Goal: Information Seeking & Learning: Learn about a topic

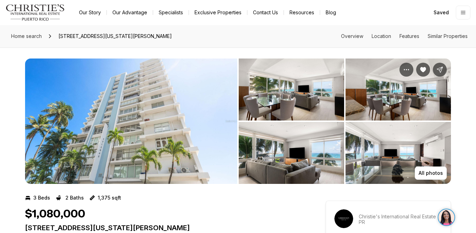
click at [159, 124] on img "View image gallery" at bounding box center [131, 120] width 212 height 125
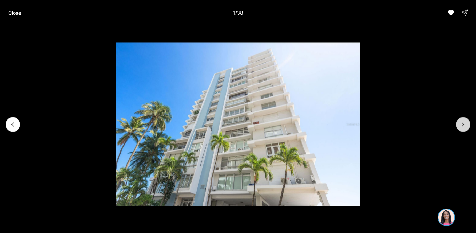
click at [460, 127] on button "Next slide" at bounding box center [463, 124] width 15 height 15
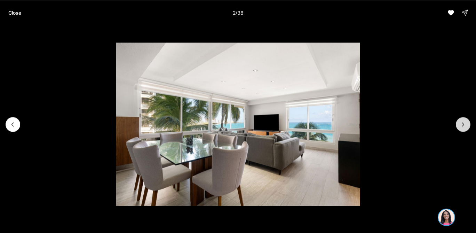
click at [460, 127] on button "Next slide" at bounding box center [463, 124] width 15 height 15
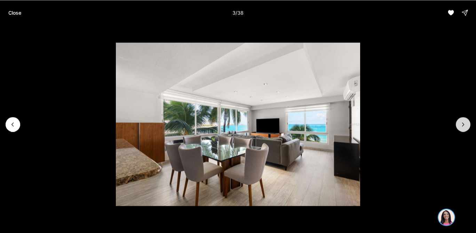
click at [460, 127] on button "Next slide" at bounding box center [463, 124] width 15 height 15
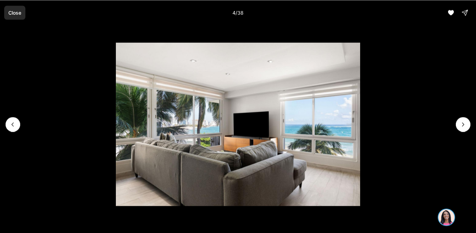
click at [10, 18] on button "Close" at bounding box center [14, 13] width 21 height 14
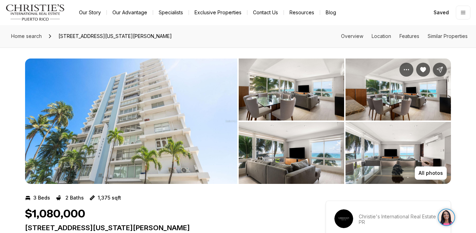
click at [287, 96] on img "View image gallery" at bounding box center [291, 89] width 105 height 62
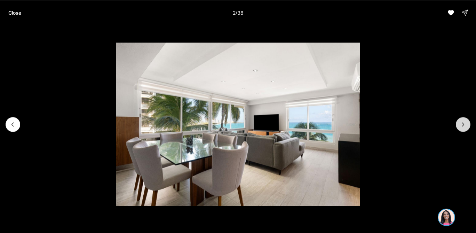
click at [461, 122] on icon "Next slide" at bounding box center [463, 124] width 7 height 7
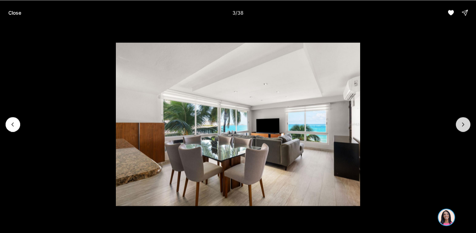
click at [461, 122] on icon "Next slide" at bounding box center [463, 124] width 7 height 7
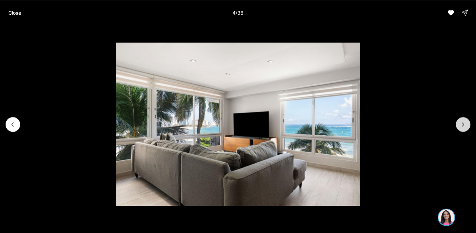
click at [461, 122] on icon "Next slide" at bounding box center [463, 124] width 7 height 7
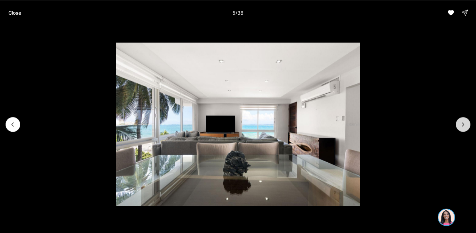
click at [461, 122] on icon "Next slide" at bounding box center [463, 124] width 7 height 7
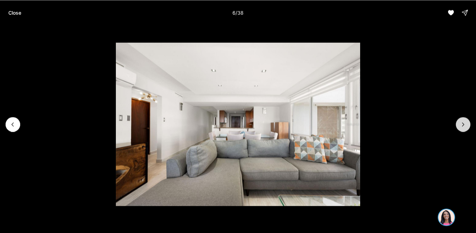
click at [461, 122] on icon "Next slide" at bounding box center [463, 124] width 7 height 7
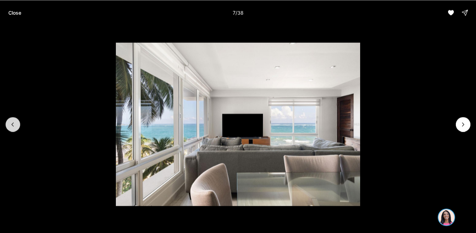
click at [16, 121] on icon "Previous slide" at bounding box center [12, 124] width 7 height 7
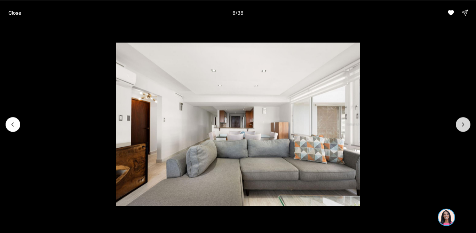
click at [463, 122] on icon "Next slide" at bounding box center [463, 124] width 7 height 7
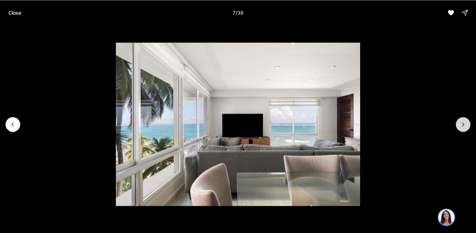
click at [463, 122] on icon "Next slide" at bounding box center [463, 124] width 7 height 7
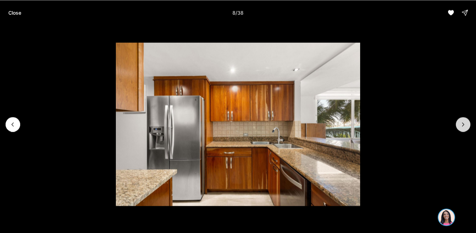
click at [463, 122] on icon "Next slide" at bounding box center [463, 124] width 7 height 7
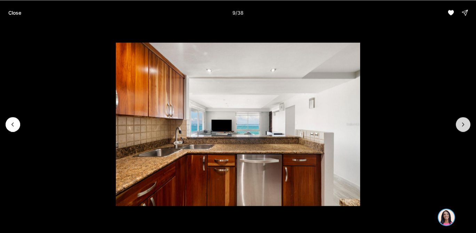
click at [463, 122] on icon "Next slide" at bounding box center [463, 124] width 7 height 7
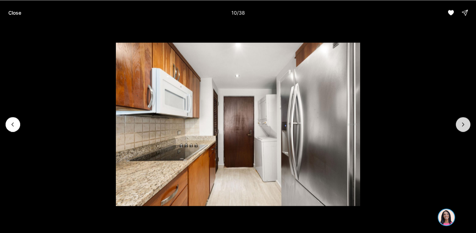
click at [463, 122] on icon "Next slide" at bounding box center [463, 124] width 7 height 7
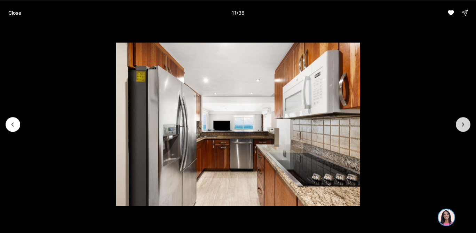
click at [463, 122] on icon "Next slide" at bounding box center [463, 124] width 7 height 7
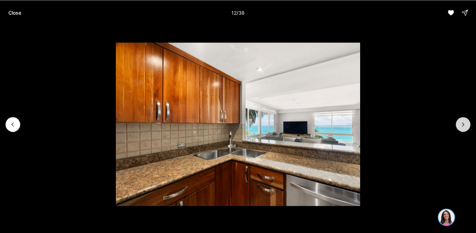
click at [463, 122] on icon "Next slide" at bounding box center [463, 124] width 7 height 7
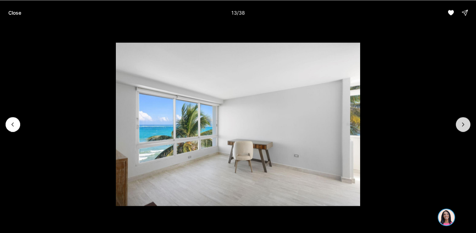
click at [463, 122] on icon "Next slide" at bounding box center [463, 124] width 7 height 7
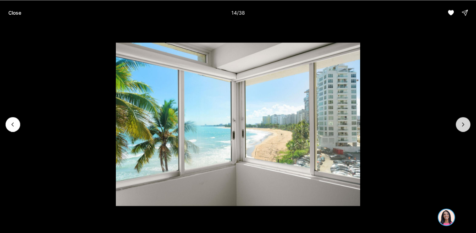
click at [463, 122] on icon "Next slide" at bounding box center [463, 124] width 7 height 7
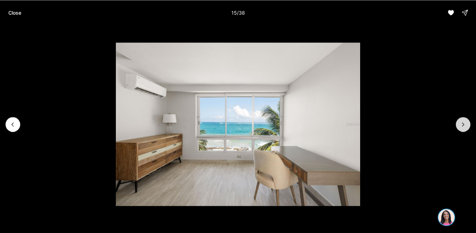
click at [463, 122] on icon "Next slide" at bounding box center [463, 124] width 7 height 7
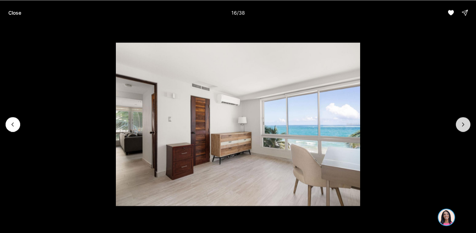
click at [463, 122] on icon "Next slide" at bounding box center [463, 124] width 7 height 7
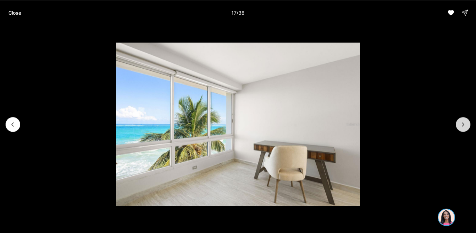
click at [463, 122] on icon "Next slide" at bounding box center [463, 124] width 7 height 7
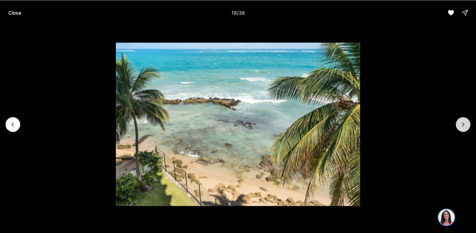
click at [463, 122] on icon "Next slide" at bounding box center [463, 124] width 7 height 7
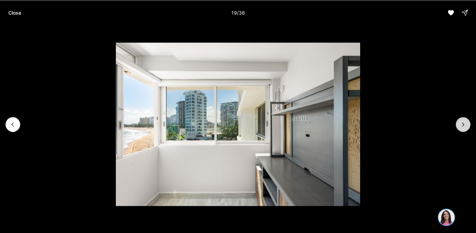
click at [463, 122] on icon "Next slide" at bounding box center [463, 124] width 7 height 7
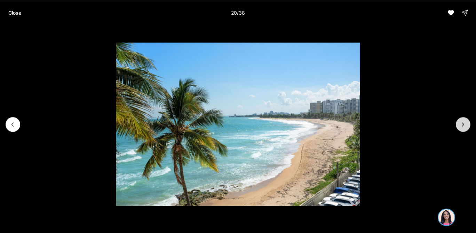
click at [463, 122] on icon "Next slide" at bounding box center [463, 124] width 7 height 7
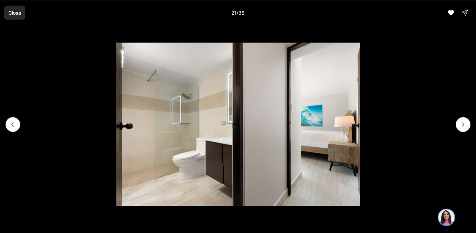
click at [9, 13] on p "Close" at bounding box center [14, 13] width 13 height 6
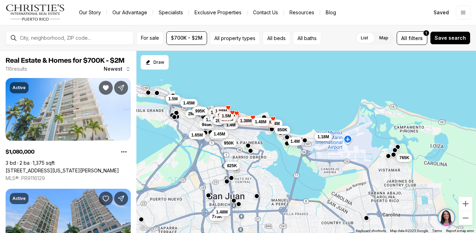
scroll to position [421, 0]
